Goal: Navigation & Orientation: Find specific page/section

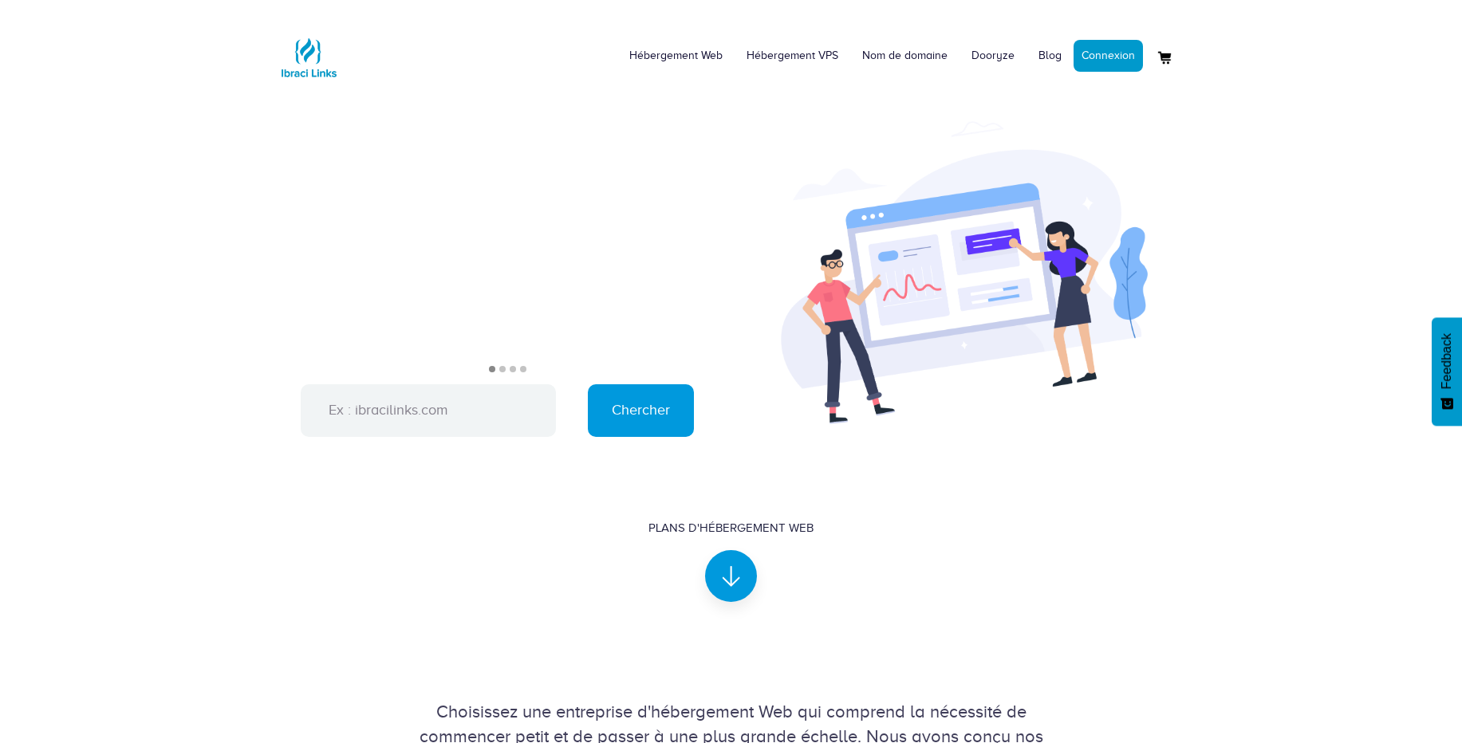
click at [688, 86] on div "Hébergement Web Hébergement VPS Nom de domaine Dooryze Blog Connexion" at bounding box center [731, 50] width 909 height 77
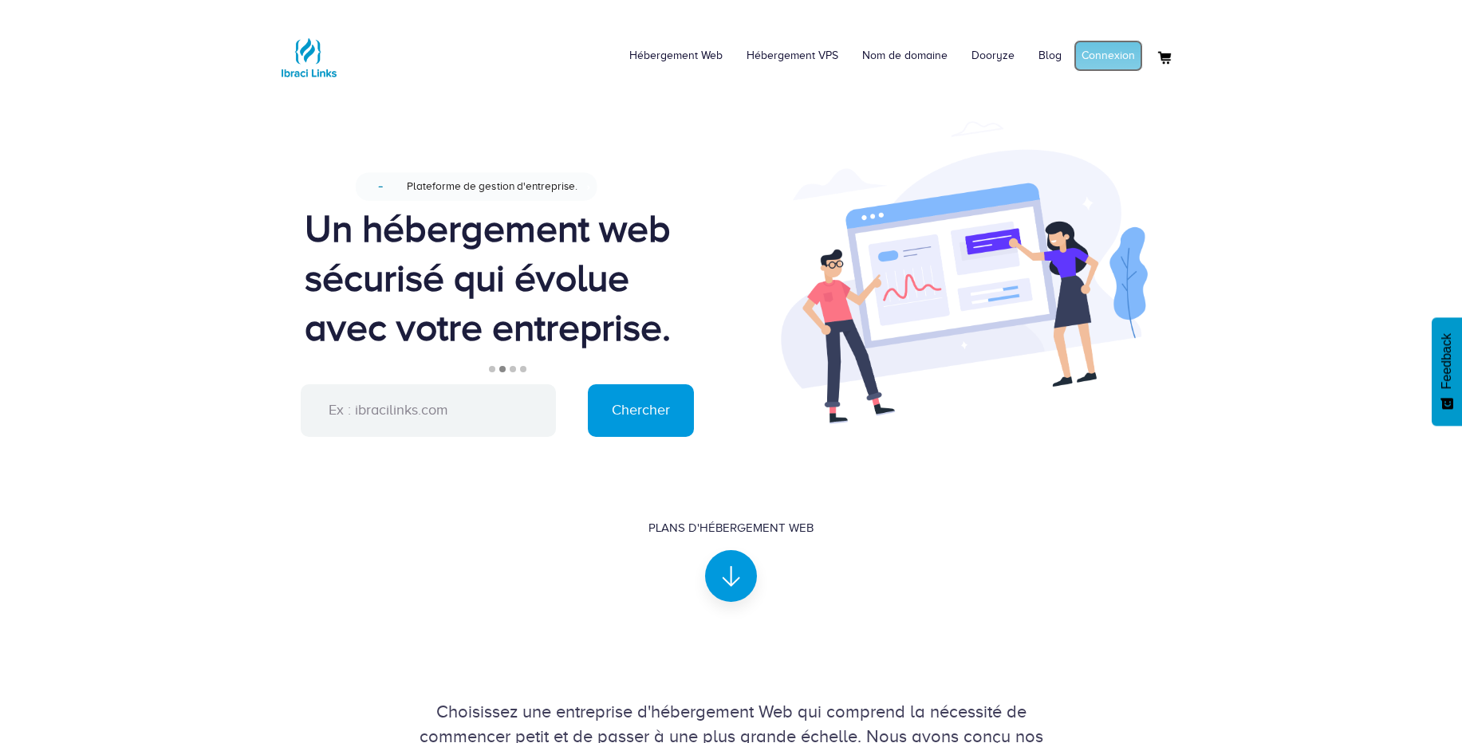
click at [1115, 56] on link "Connexion" at bounding box center [1107, 56] width 69 height 32
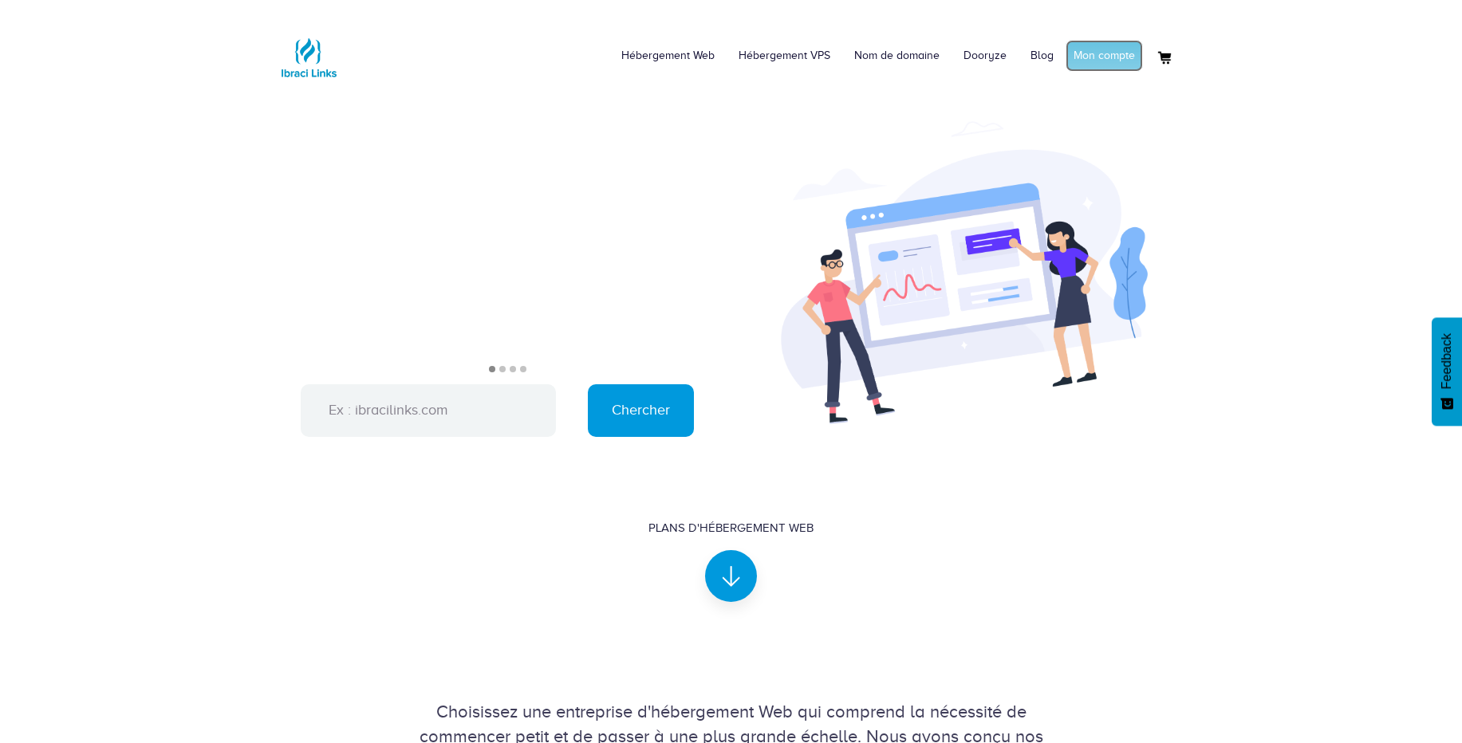
click at [1093, 69] on link "Mon compte" at bounding box center [1103, 56] width 77 height 32
click at [1089, 52] on link "Connexion" at bounding box center [1107, 56] width 69 height 32
click at [1098, 65] on link "Mon compte" at bounding box center [1103, 56] width 77 height 32
click at [1124, 56] on link "Connexion" at bounding box center [1107, 56] width 69 height 32
click at [1104, 57] on link "Mon compte" at bounding box center [1103, 56] width 77 height 32
